Goal: Task Accomplishment & Management: Use online tool/utility

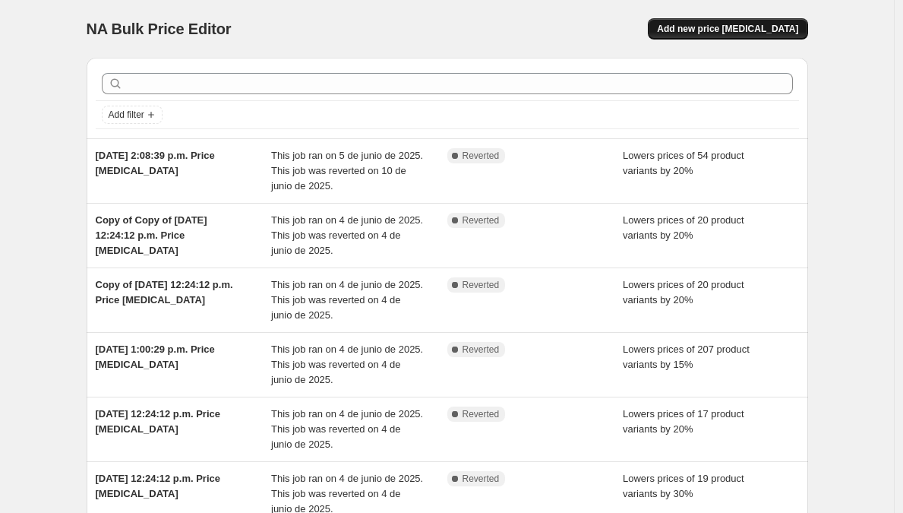
click at [738, 33] on span "Add new price [MEDICAL_DATA]" at bounding box center [727, 29] width 141 height 12
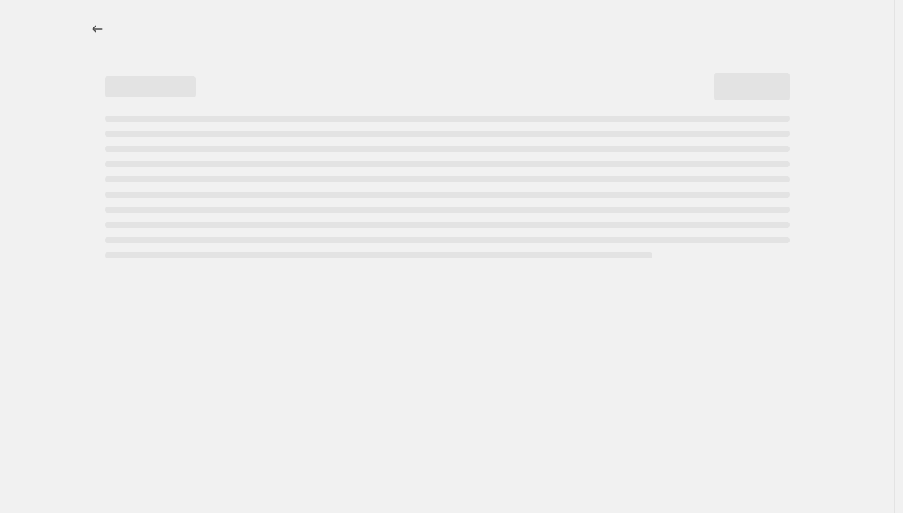
select select "percentage"
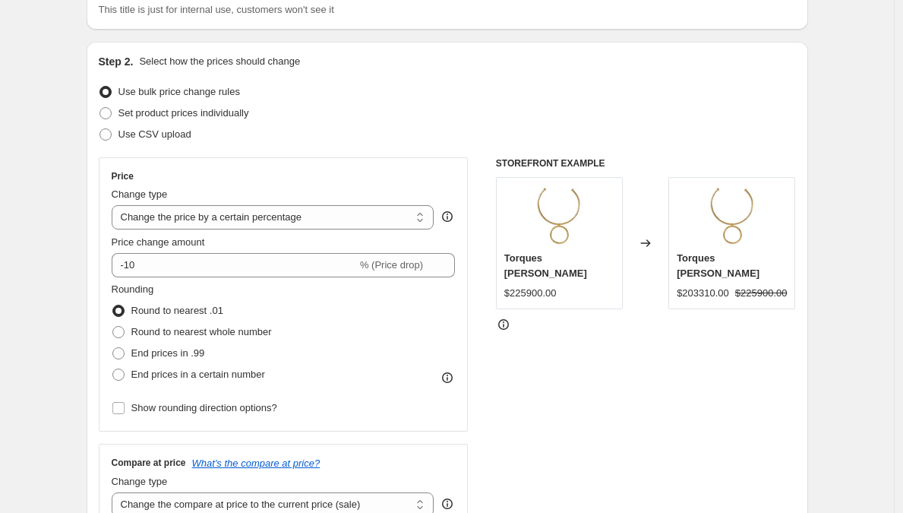
scroll to position [125, 0]
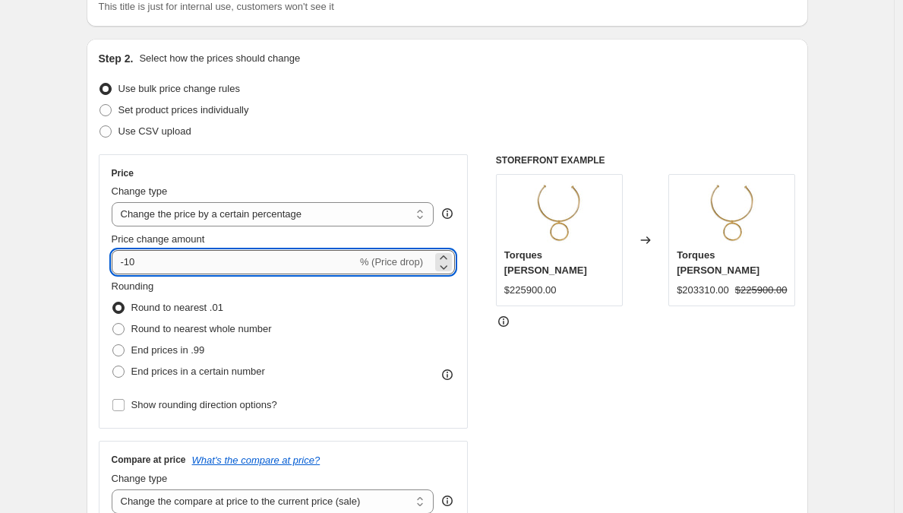
click at [166, 257] on input "-10" at bounding box center [234, 262] width 245 height 24
type input "-1"
type input "-30"
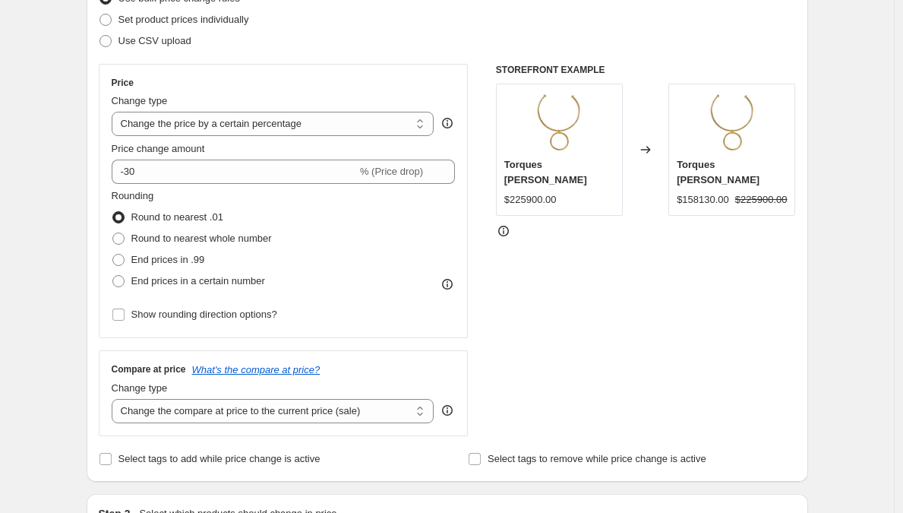
scroll to position [193, 0]
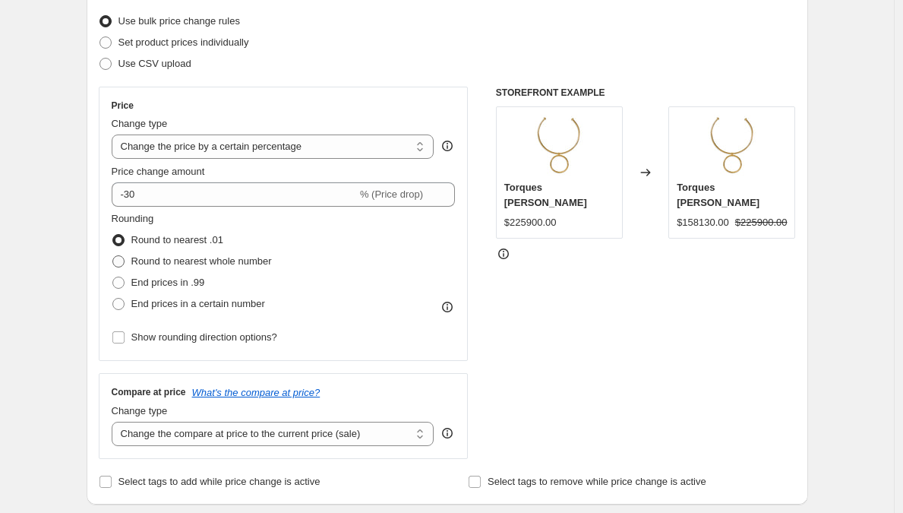
click at [194, 259] on span "Round to nearest whole number" at bounding box center [201, 260] width 140 height 11
click at [113, 256] on input "Round to nearest whole number" at bounding box center [112, 255] width 1 height 1
radio input "true"
click at [164, 279] on span "End prices in .99" at bounding box center [168, 281] width 74 height 11
click at [113, 277] on input "End prices in .99" at bounding box center [112, 276] width 1 height 1
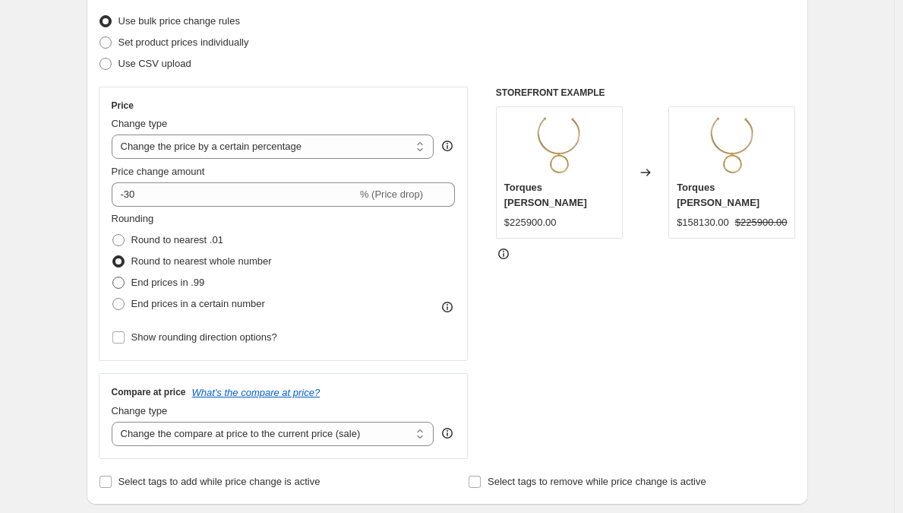
radio input "true"
click at [153, 303] on span "End prices in a certain number" at bounding box center [198, 303] width 134 height 11
click at [113, 298] on input "End prices in a certain number" at bounding box center [112, 298] width 1 height 1
radio input "true"
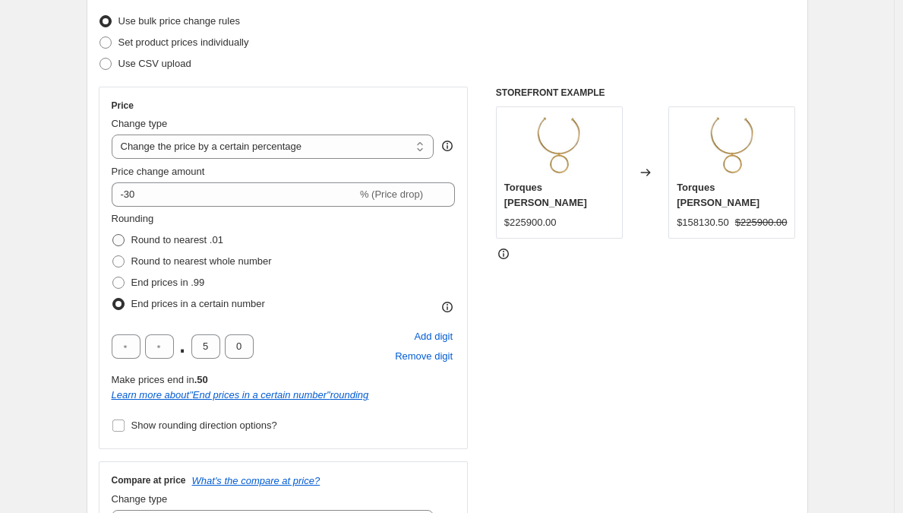
click at [157, 236] on span "Round to nearest .01" at bounding box center [177, 239] width 92 height 11
click at [113, 235] on input "Round to nearest .01" at bounding box center [112, 234] width 1 height 1
radio input "true"
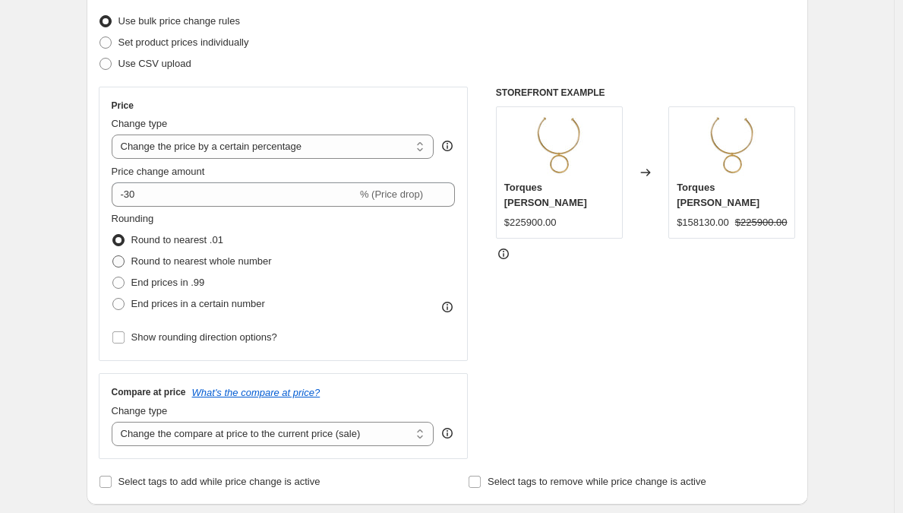
click at [153, 257] on span "Round to nearest whole number" at bounding box center [201, 260] width 140 height 11
click at [113, 256] on input "Round to nearest whole number" at bounding box center [112, 255] width 1 height 1
radio input "true"
click at [157, 244] on span "Round to nearest .01" at bounding box center [177, 239] width 92 height 11
click at [113, 235] on input "Round to nearest .01" at bounding box center [112, 234] width 1 height 1
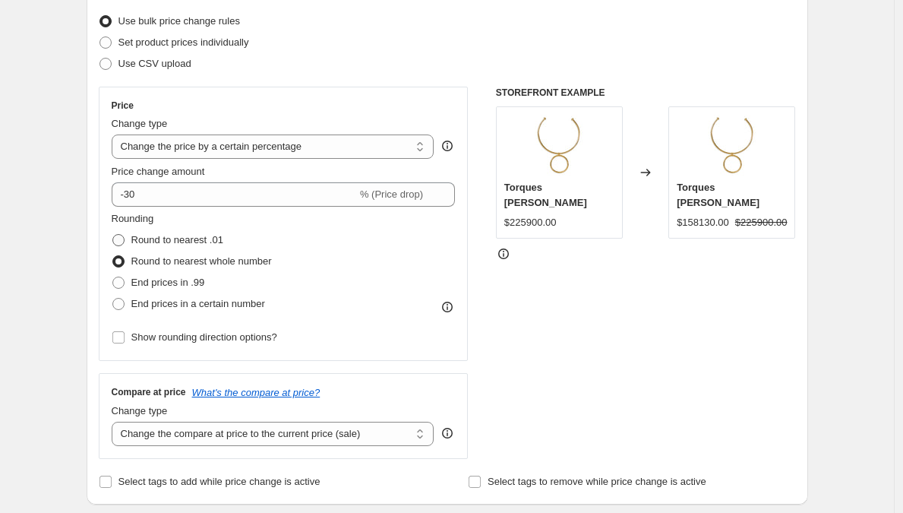
radio input "true"
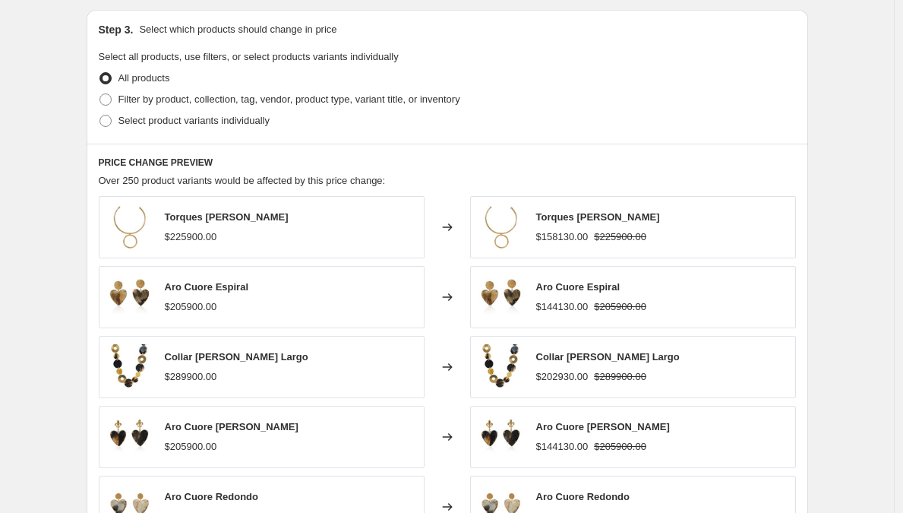
scroll to position [700, 0]
click at [166, 103] on span "Filter by product, collection, tag, vendor, product type, variant title, or inv…" at bounding box center [289, 98] width 342 height 11
click at [100, 93] on input "Filter by product, collection, tag, vendor, product type, variant title, or inv…" at bounding box center [99, 93] width 1 height 1
radio input "true"
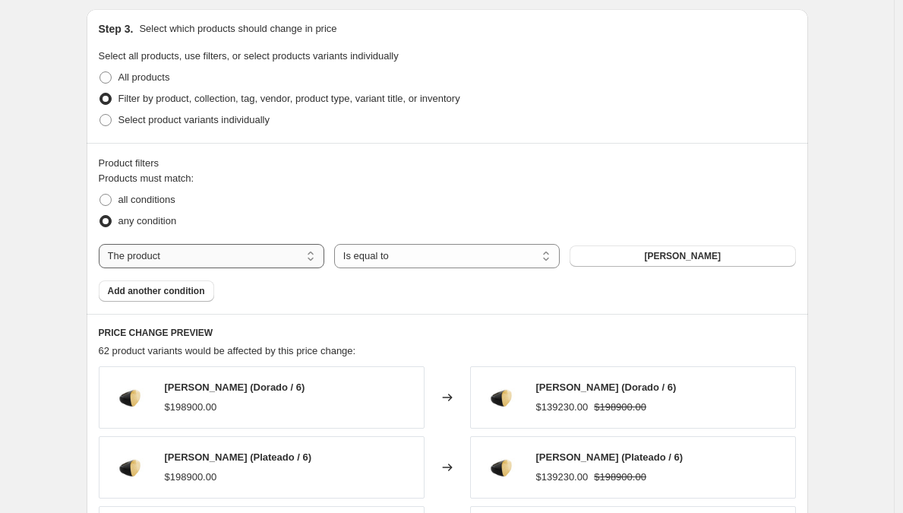
click at [155, 254] on select "The product The product's collection The product's tag The product's vendor The…" at bounding box center [212, 256] width 226 height 24
select select "collection"
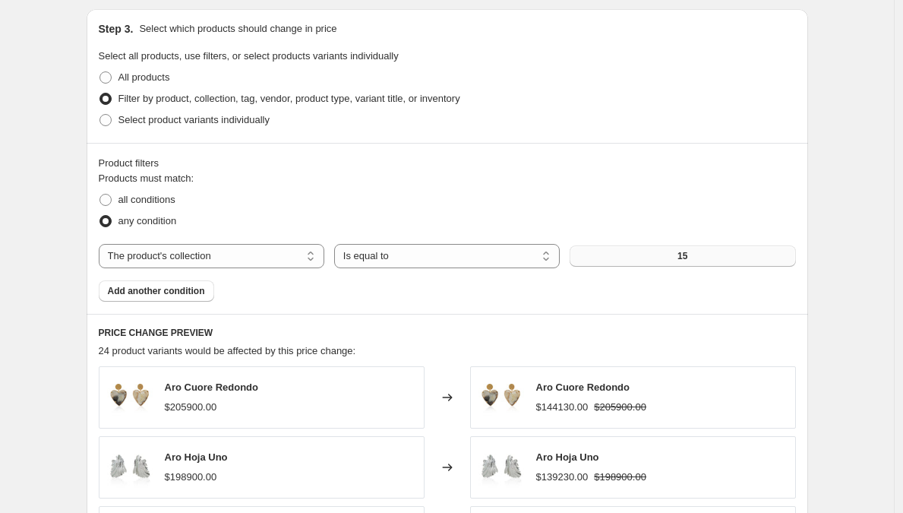
click at [654, 254] on button "15" at bounding box center [683, 255] width 226 height 21
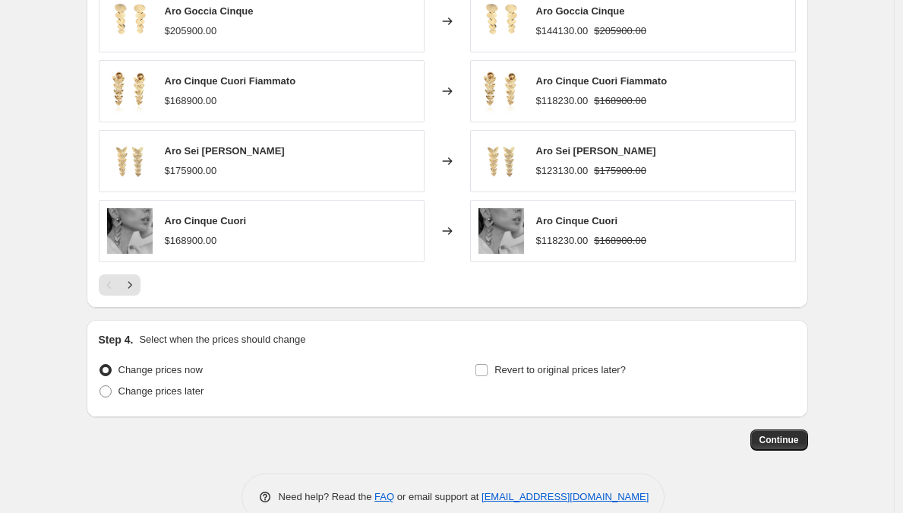
scroll to position [1149, 0]
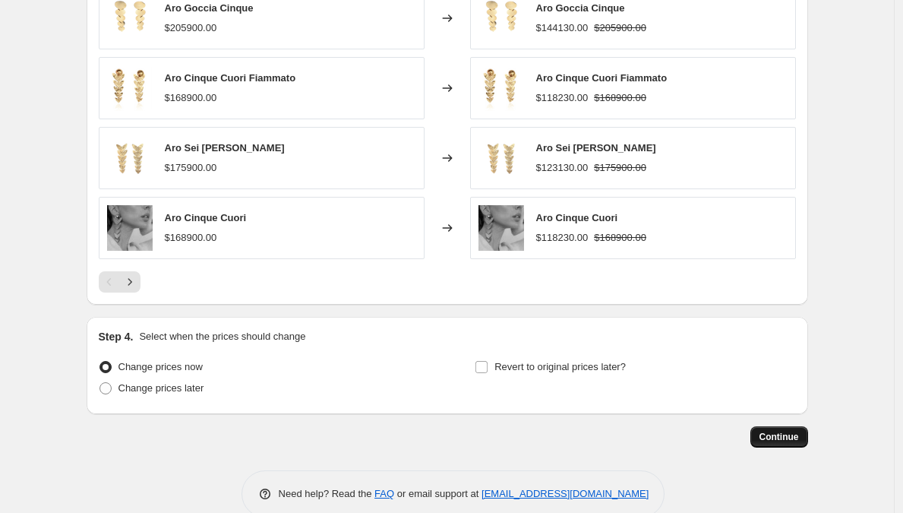
click at [777, 440] on span "Continue" at bounding box center [778, 437] width 39 height 12
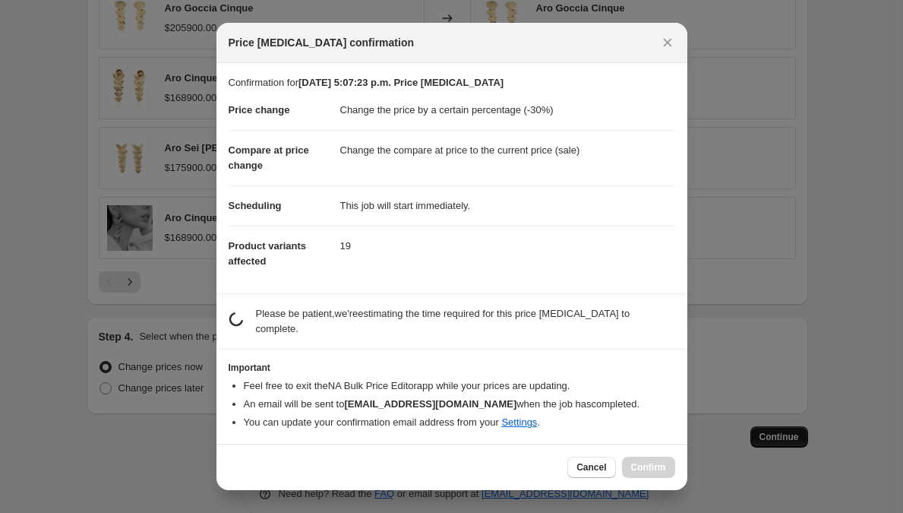
scroll to position [0, 0]
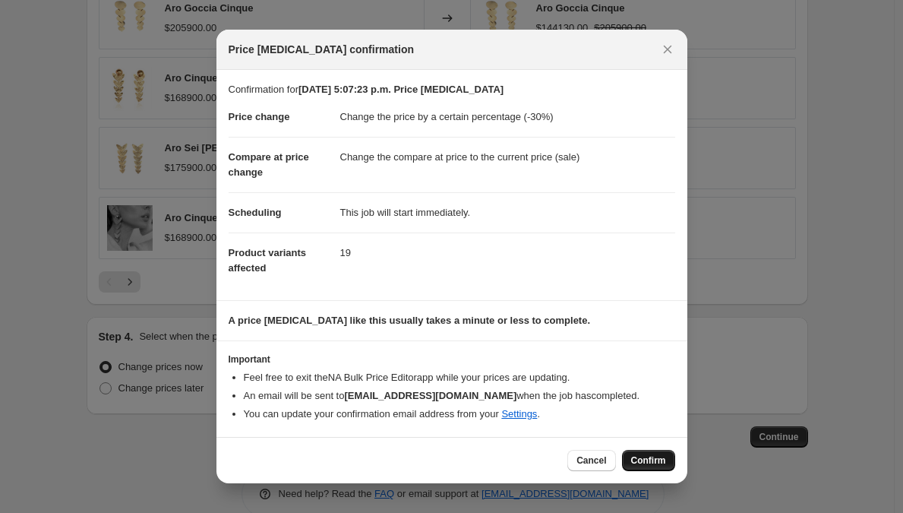
click at [649, 458] on span "Confirm" at bounding box center [648, 460] width 35 height 12
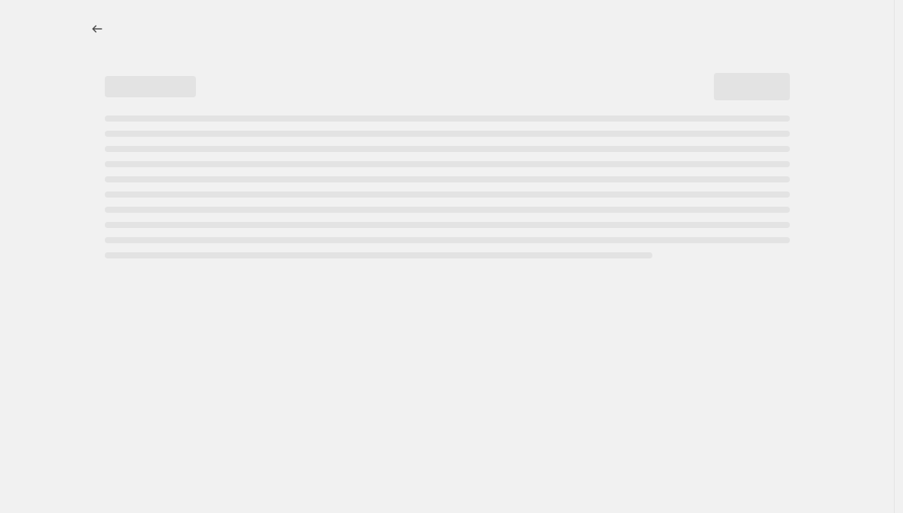
select select "percentage"
select select "collection"
